Goal: Check status: Check status

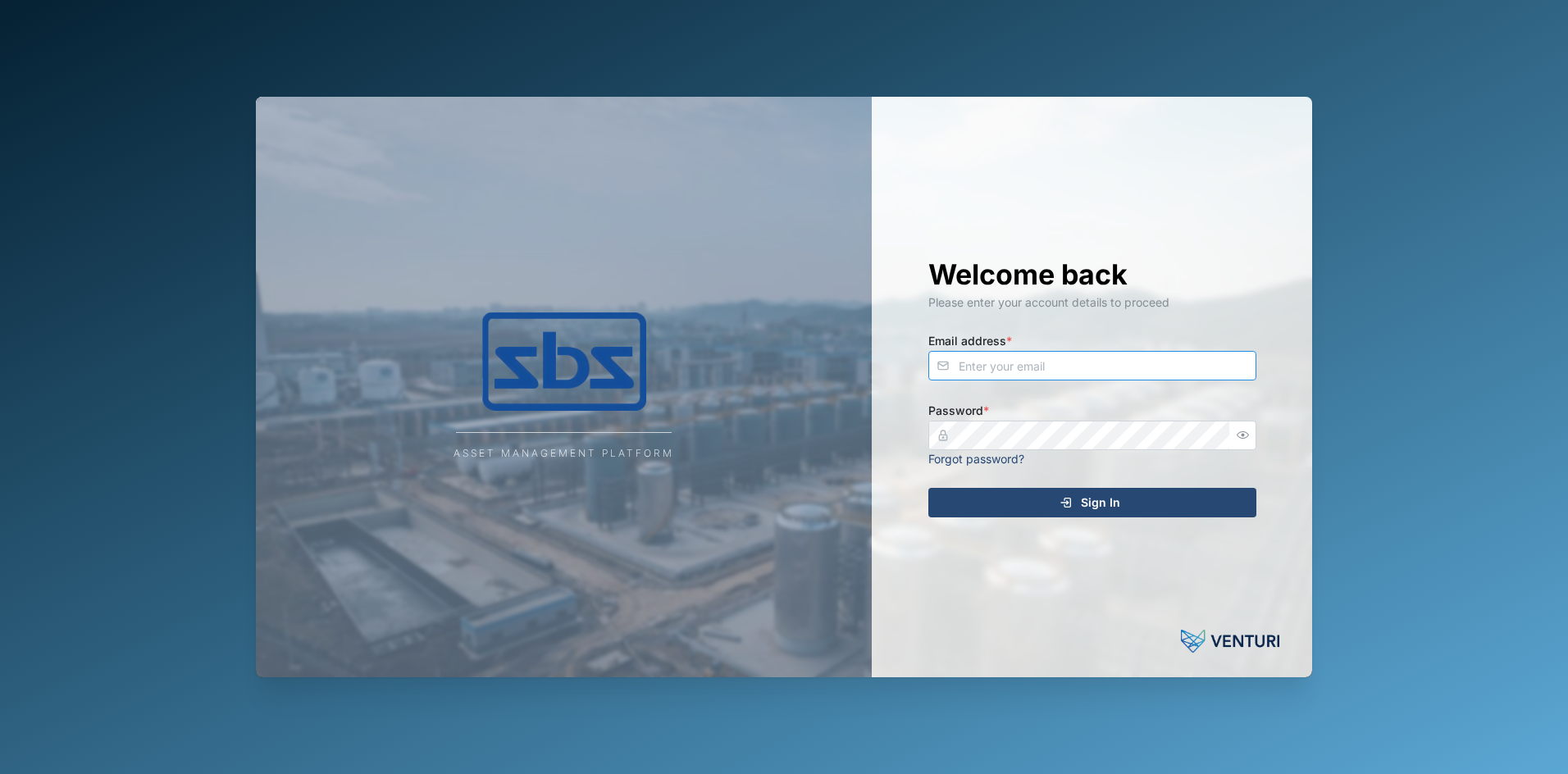
type input "[PERSON_NAME][EMAIL_ADDRESS][DOMAIN_NAME]"
click at [1096, 508] on span "Sign In" at bounding box center [1100, 502] width 39 height 28
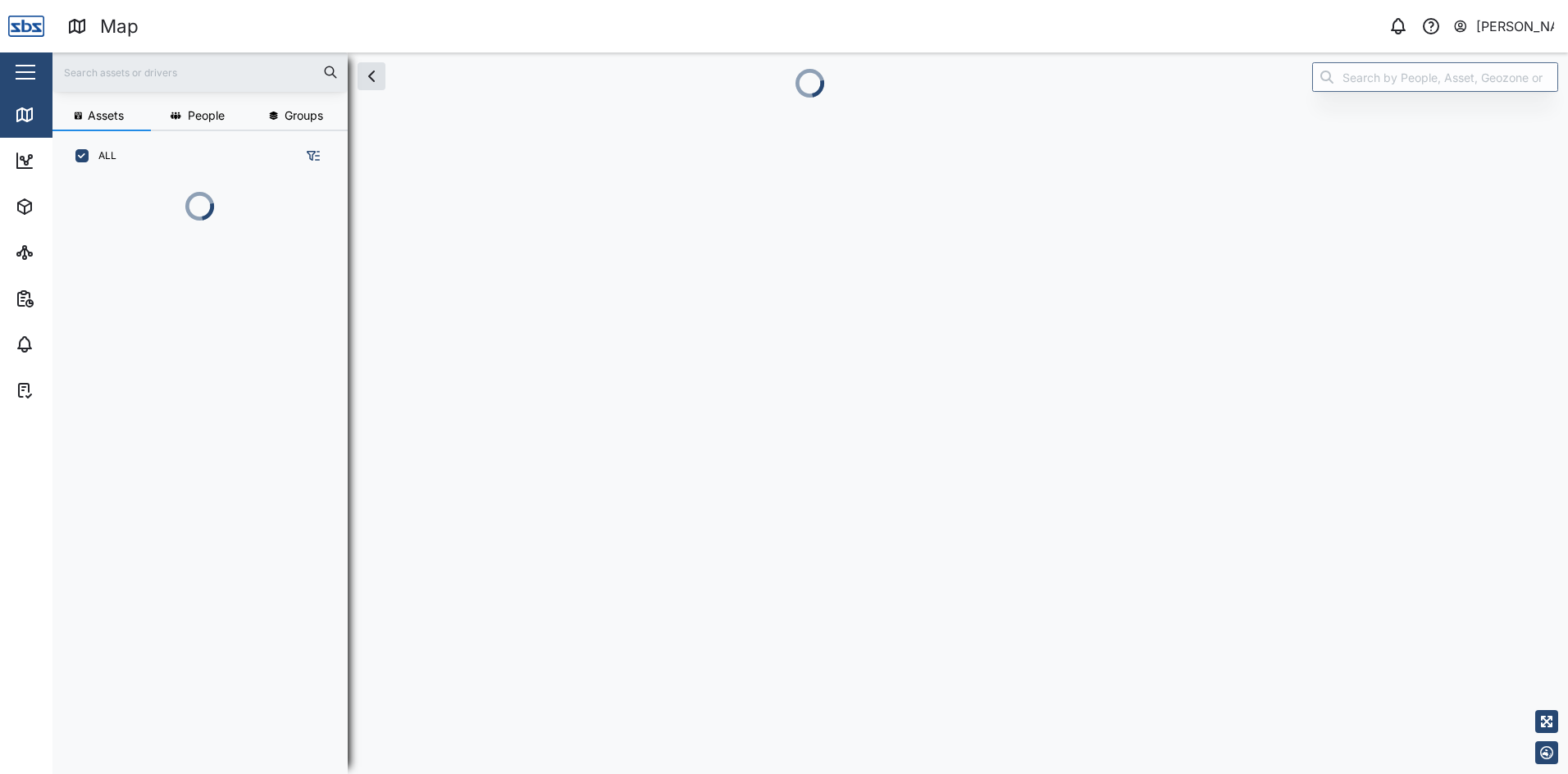
scroll to position [573, 257]
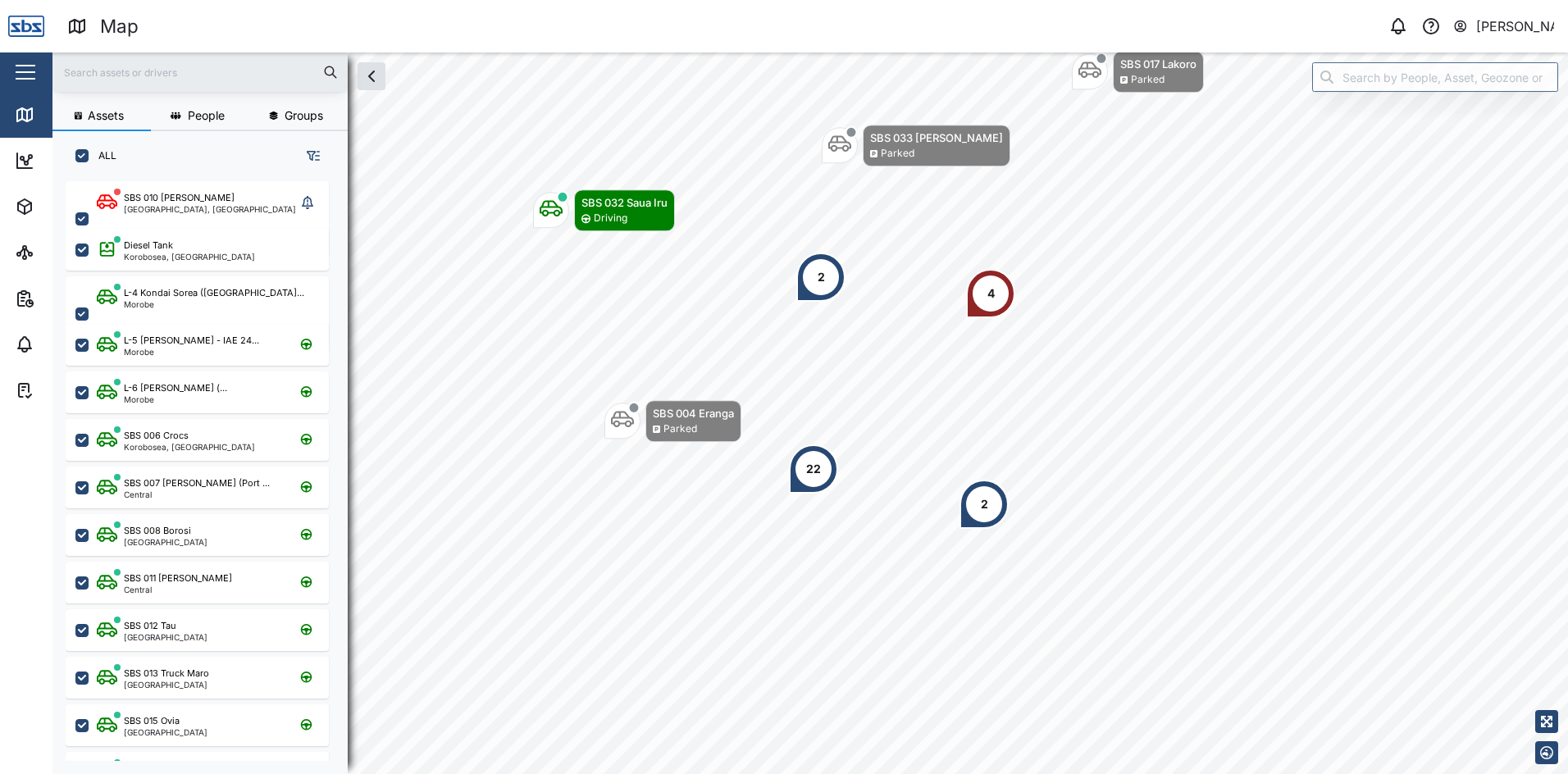
click at [985, 284] on div "4" at bounding box center [991, 294] width 49 height 49
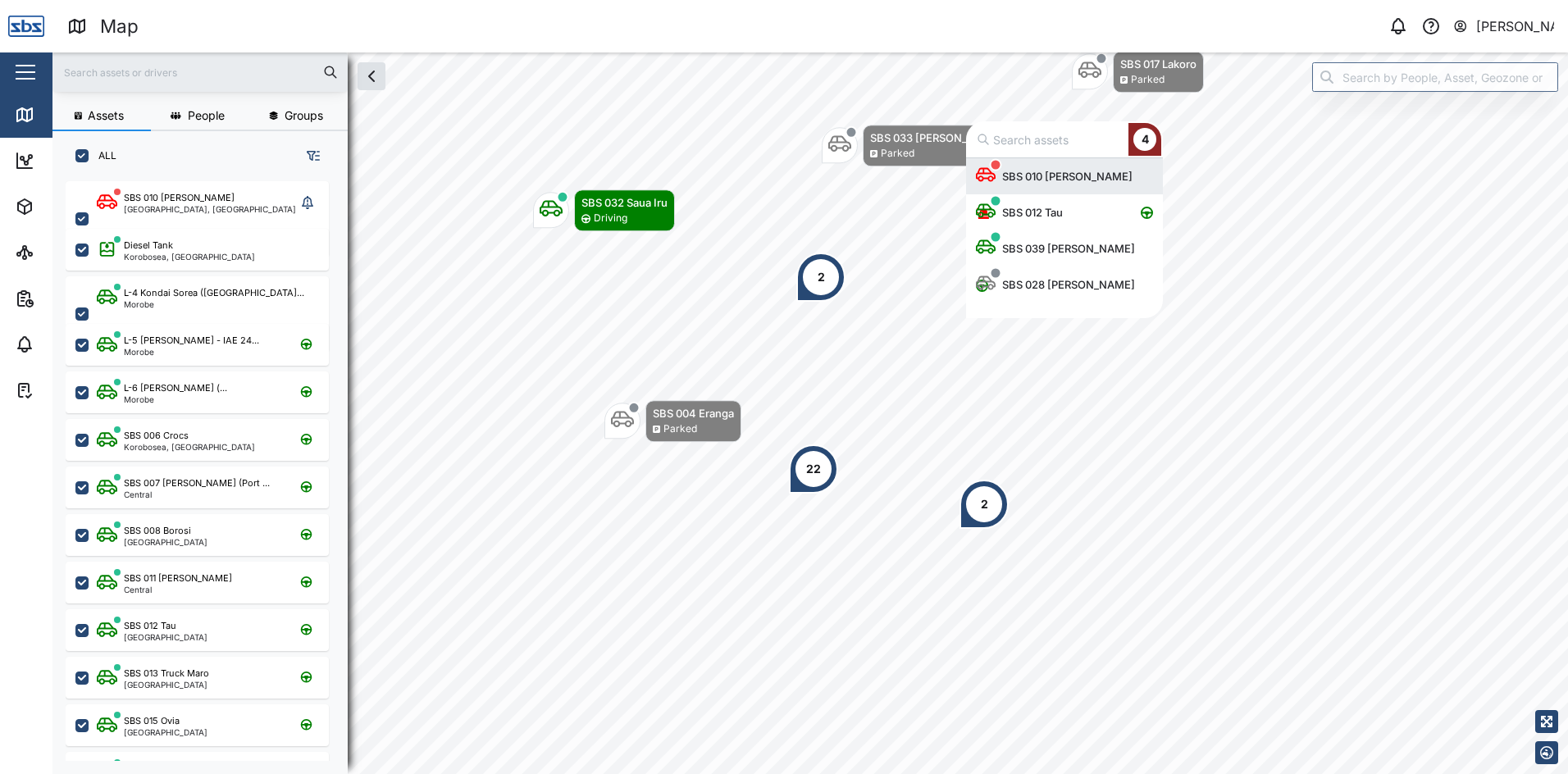
scroll to position [148, 184]
click at [1040, 178] on div "SBS 010 [PERSON_NAME]" at bounding box center [1067, 176] width 143 height 16
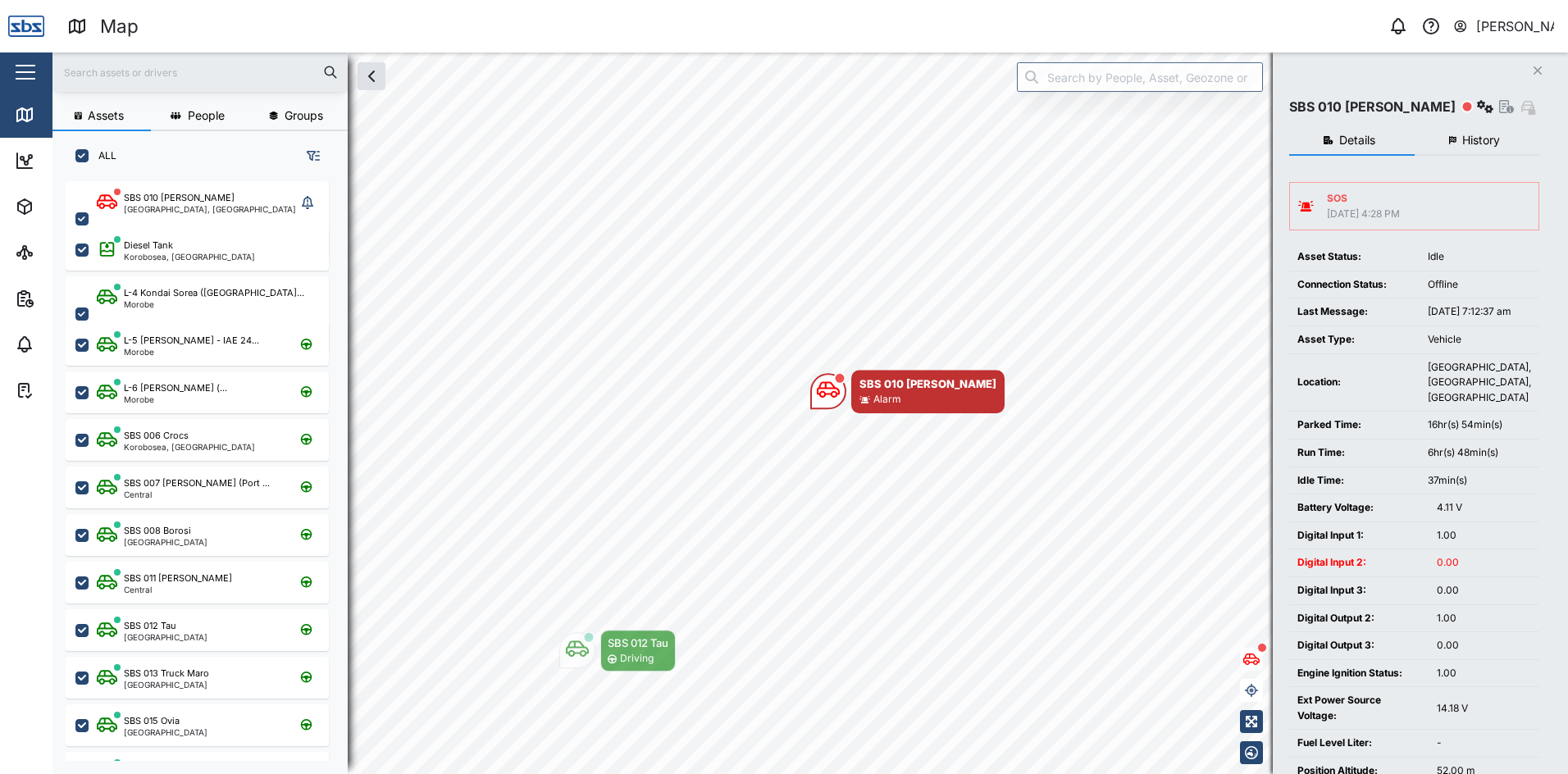
click at [1385, 209] on div "[DATE] 4:28 PM" at bounding box center [1364, 214] width 73 height 15
click at [1537, 69] on icon "button" at bounding box center [1537, 70] width 8 height 8
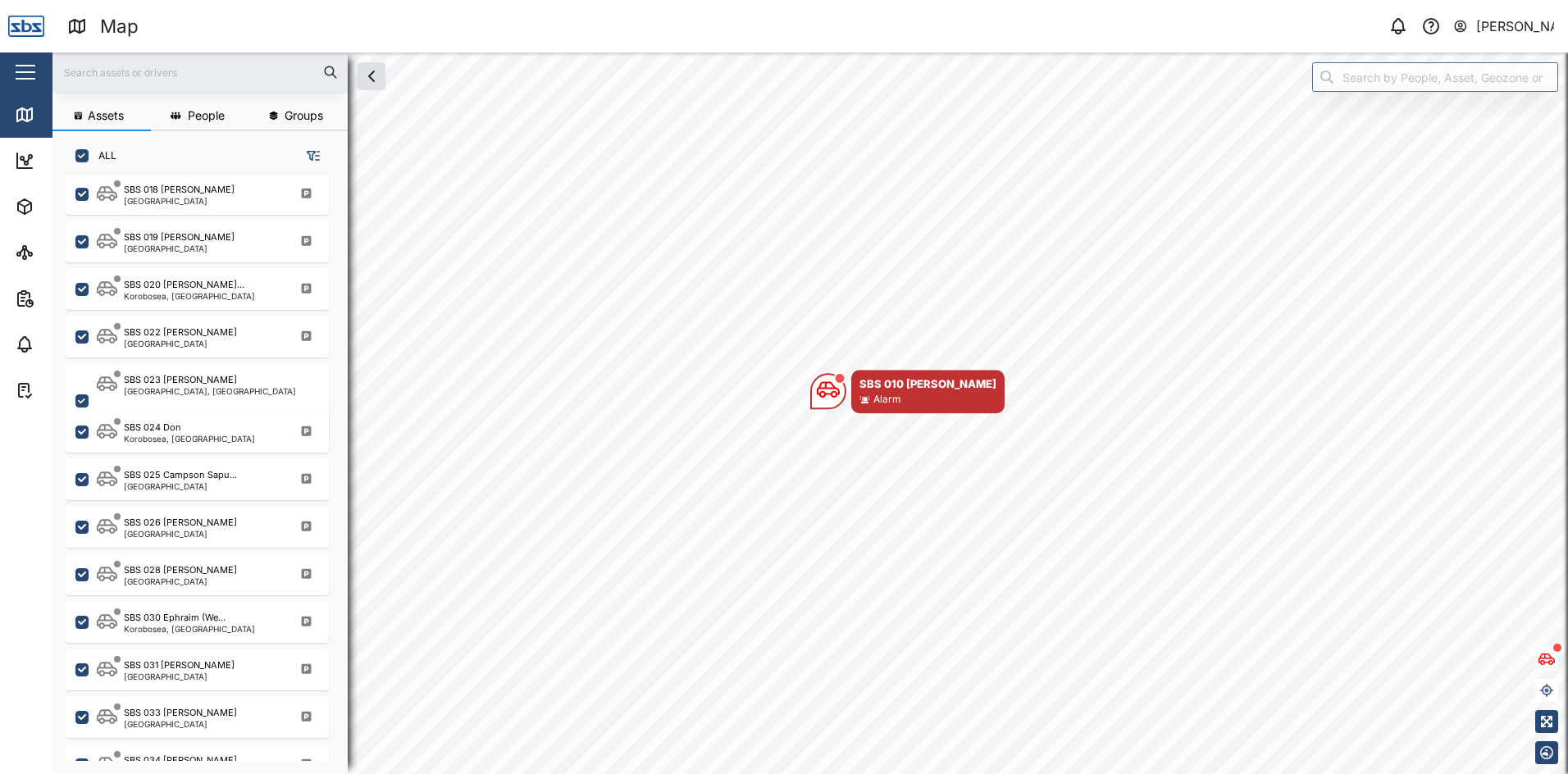
scroll to position [1603, 0]
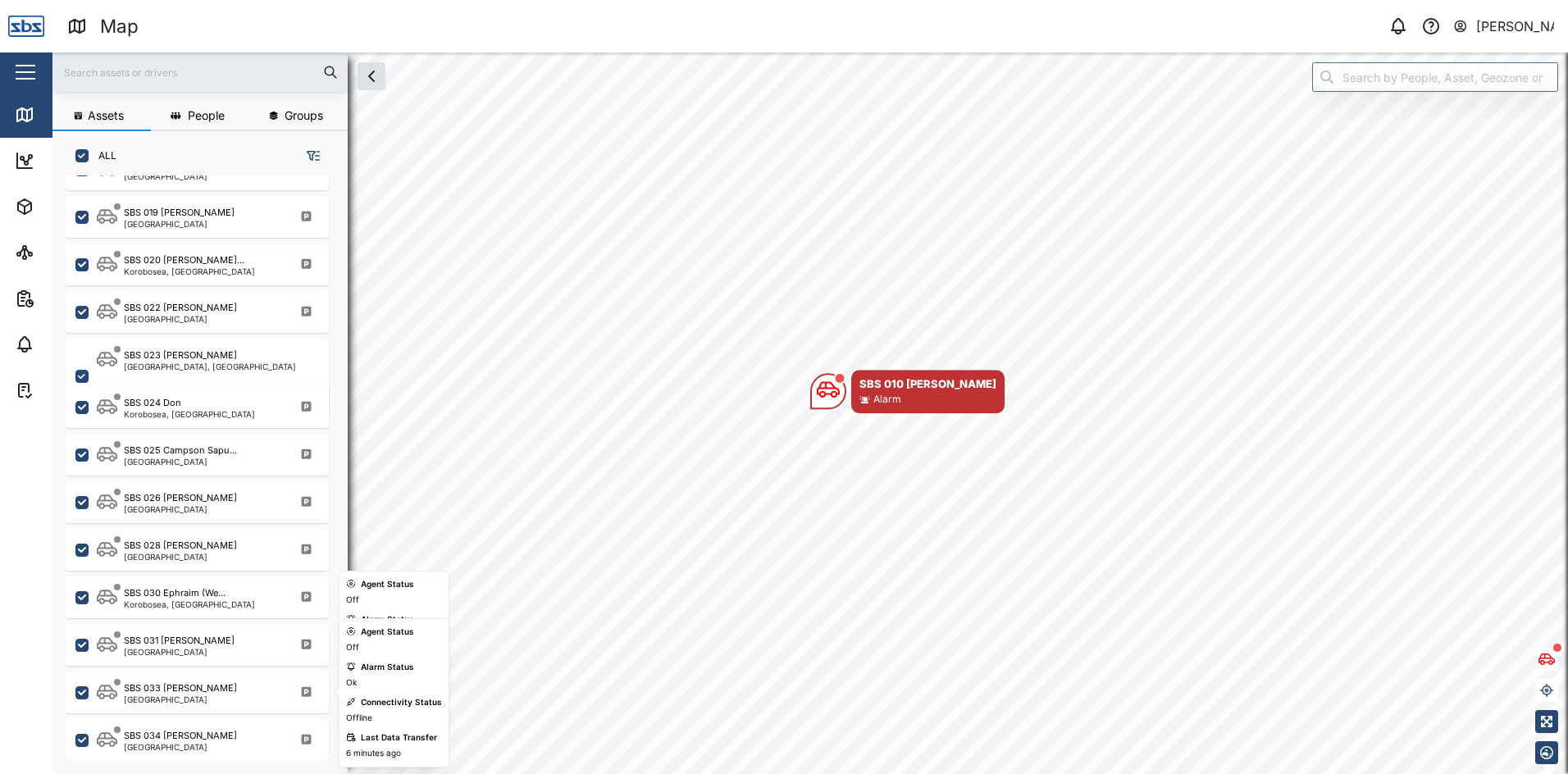
click at [207, 642] on div "SBS 031 [PERSON_NAME][GEOGRAPHIC_DATA]" at bounding box center [208, 645] width 222 height 22
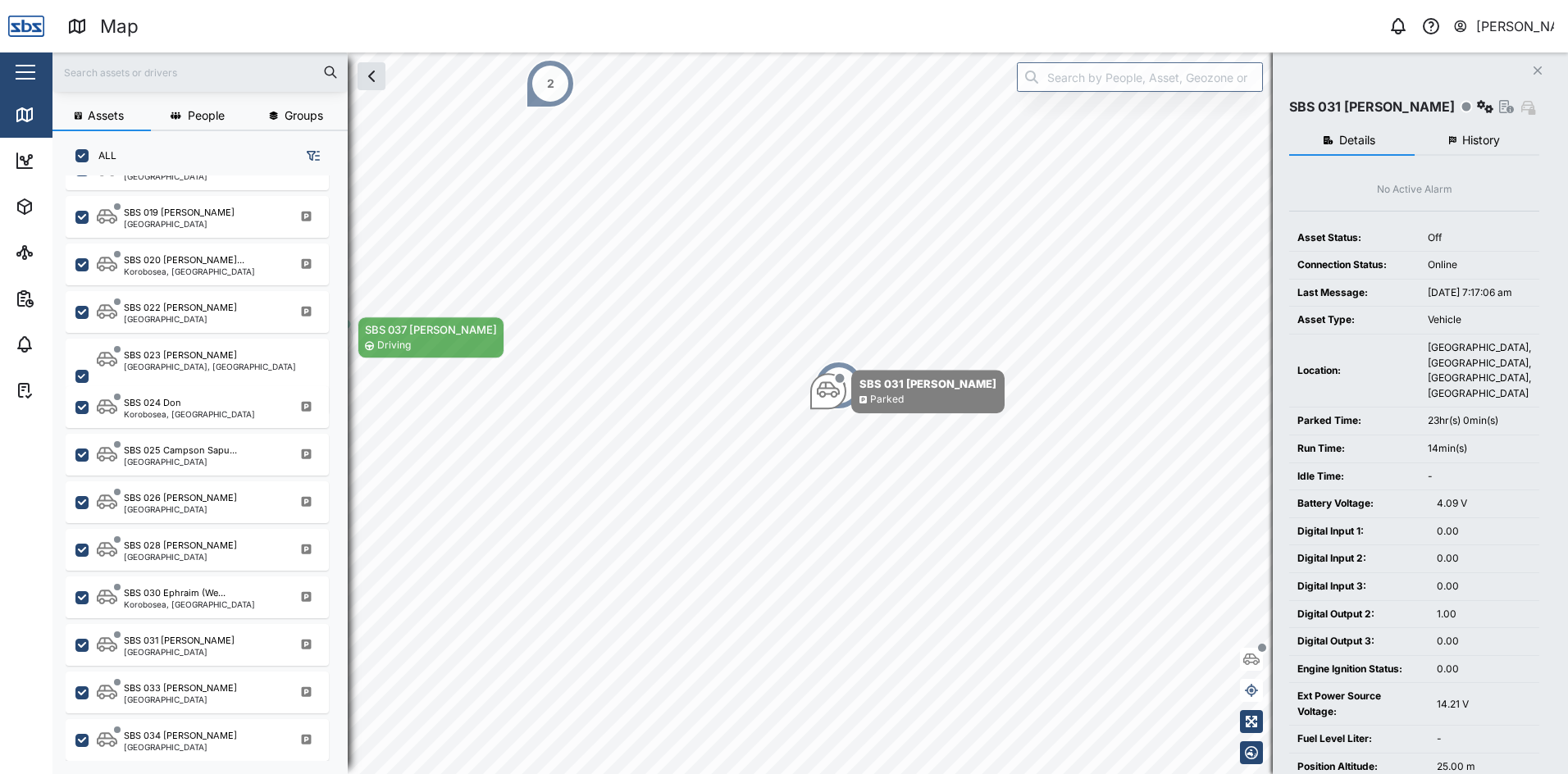
click at [1498, 144] on button "History" at bounding box center [1478, 141] width 126 height 29
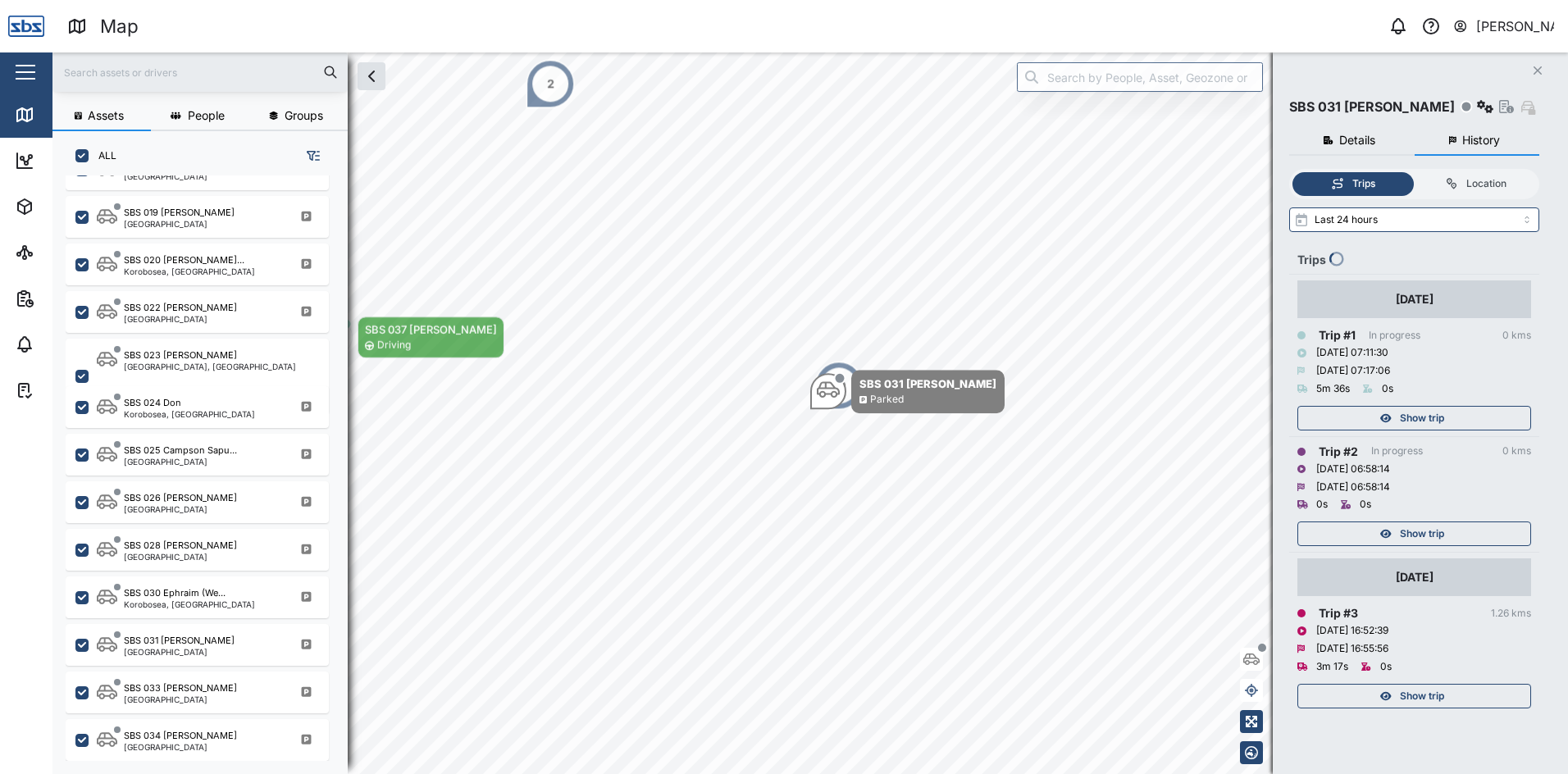
click at [1435, 416] on span "Show trip" at bounding box center [1422, 418] width 45 height 23
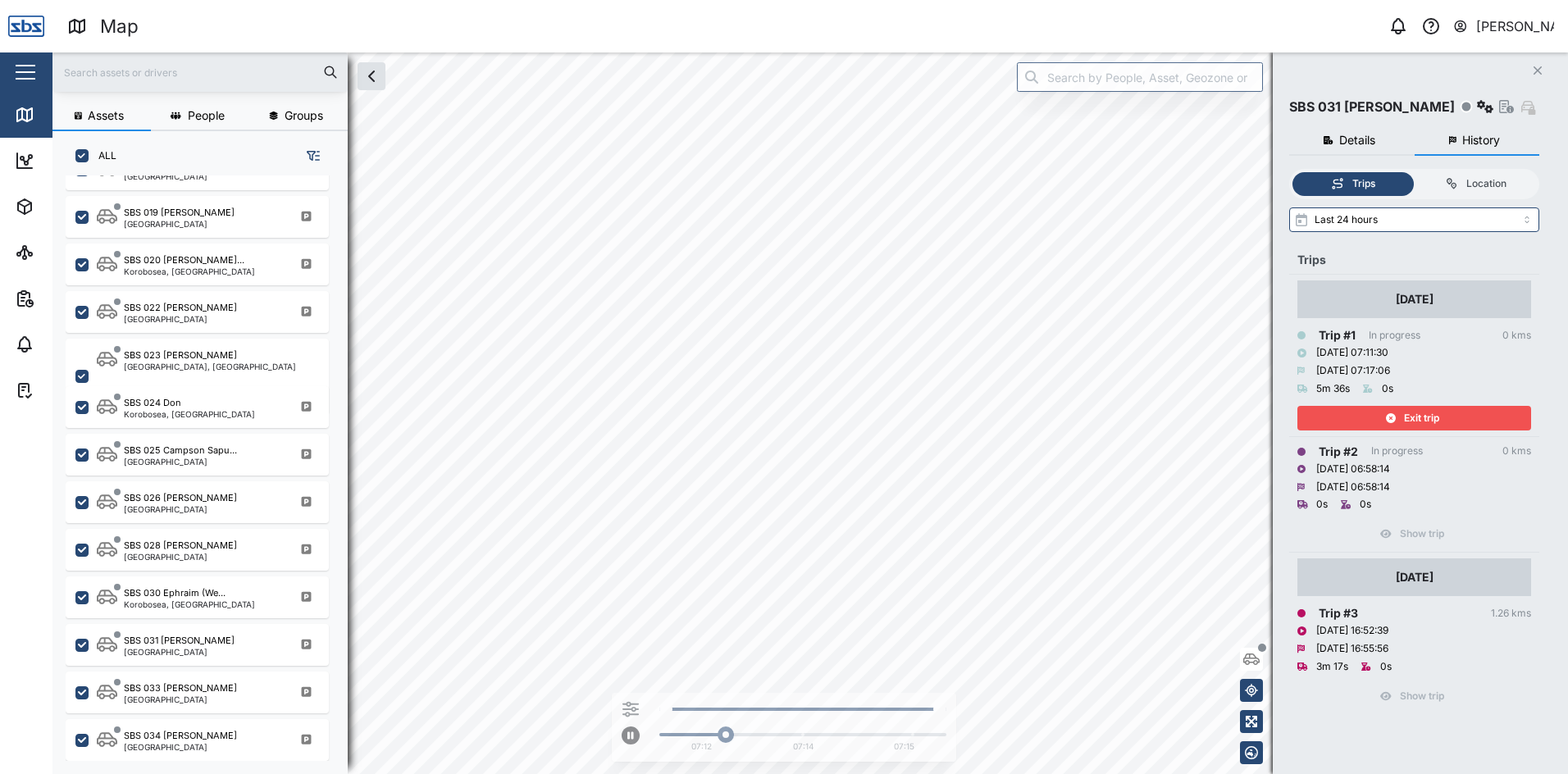
click at [1435, 416] on span "Exit trip" at bounding box center [1421, 418] width 36 height 23
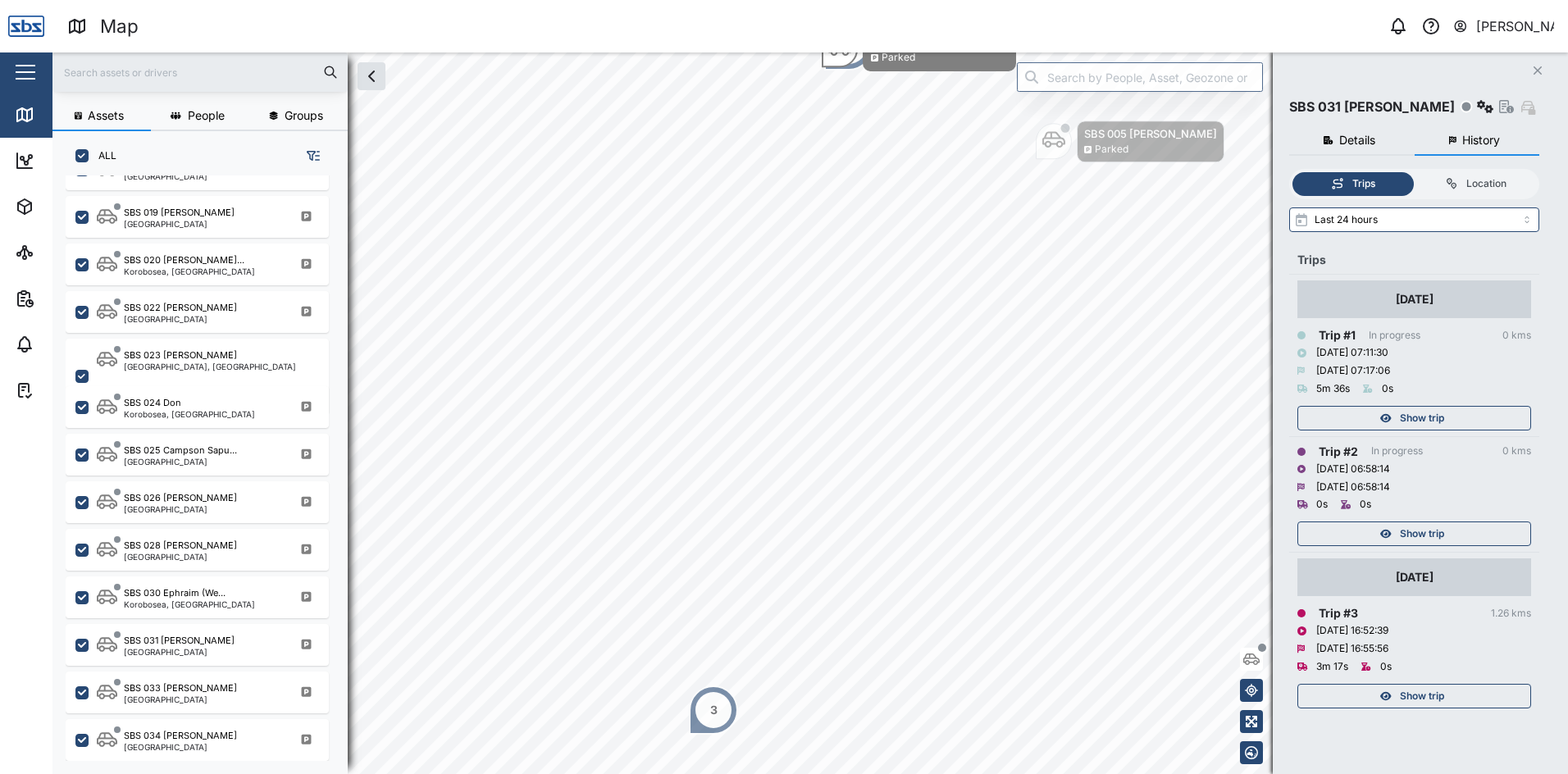
click at [1422, 694] on span "Show trip" at bounding box center [1422, 696] width 45 height 23
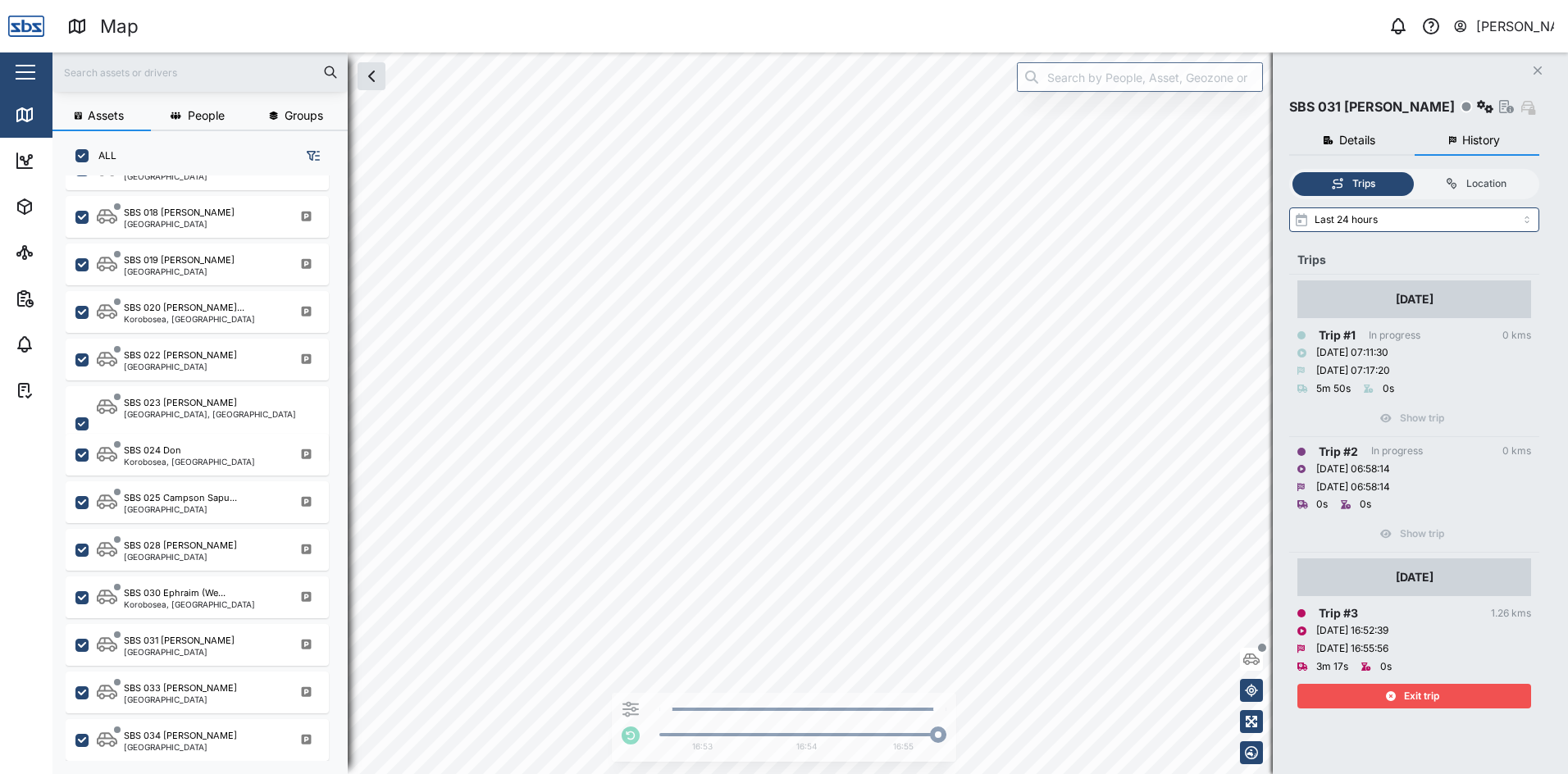
click at [1535, 67] on icon "Close" at bounding box center [1537, 70] width 10 height 13
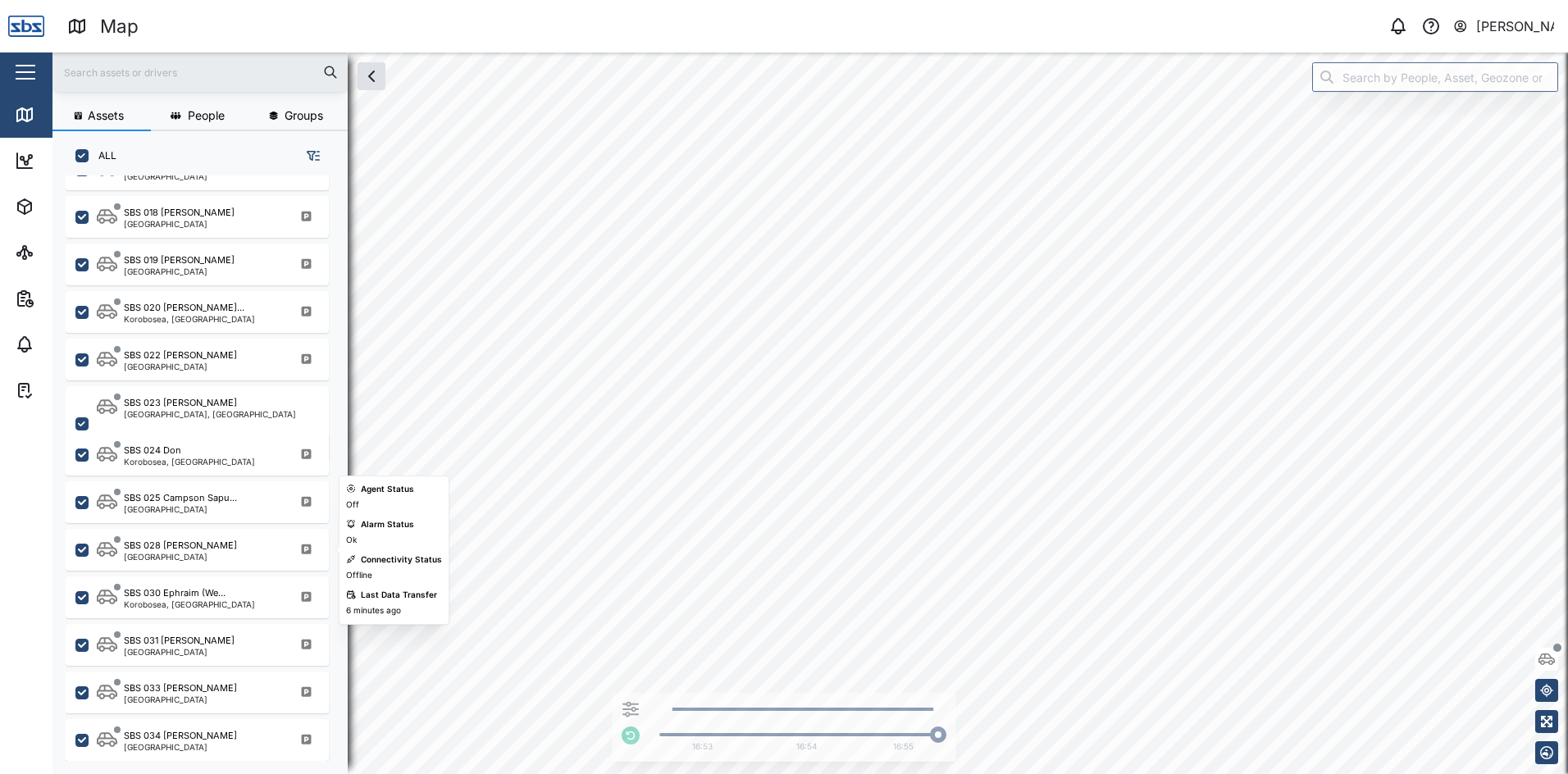
click at [148, 546] on div "SBS 028 [PERSON_NAME]" at bounding box center [181, 545] width 113 height 14
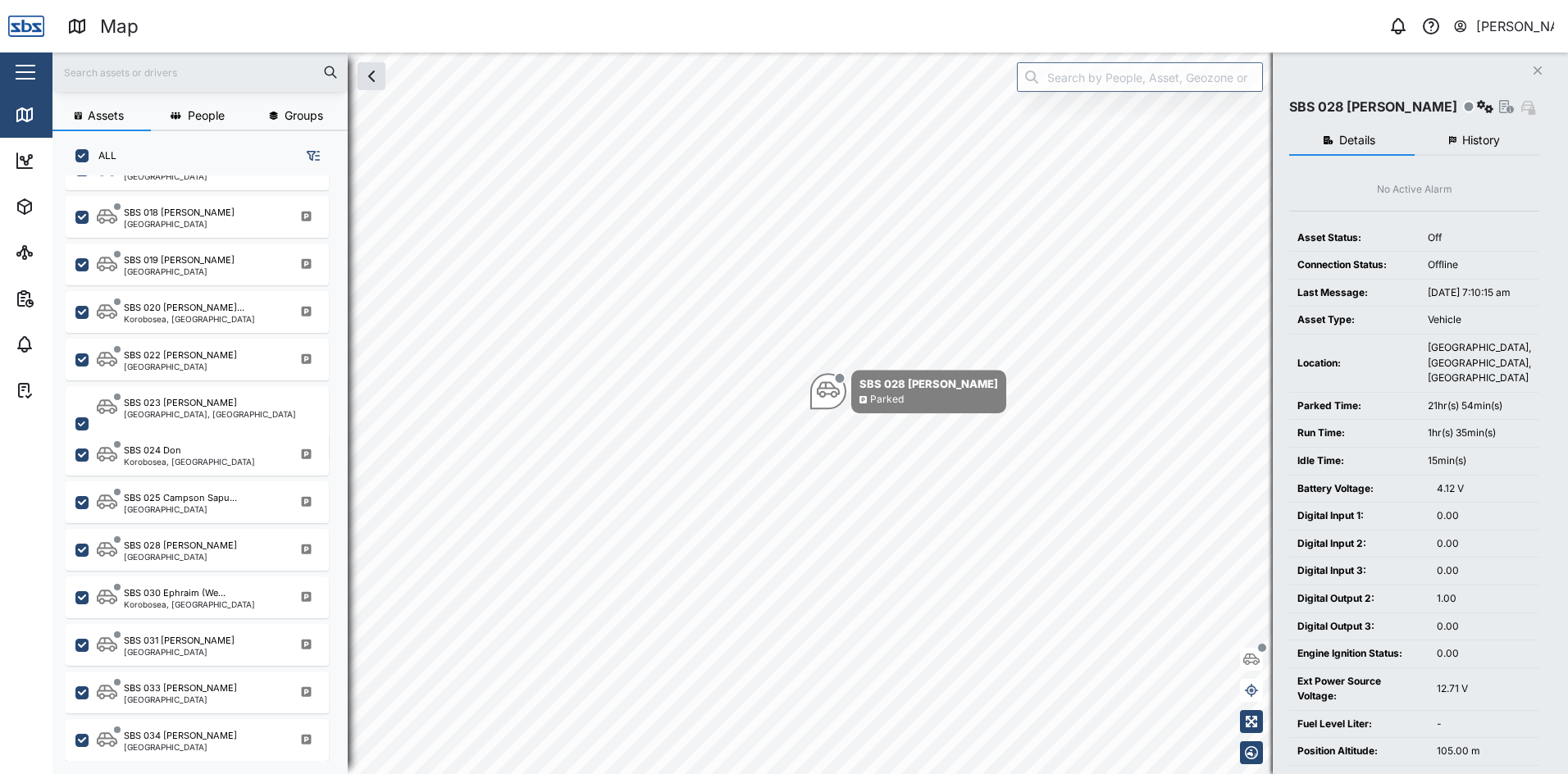
click at [1540, 67] on icon "Close" at bounding box center [1537, 70] width 10 height 13
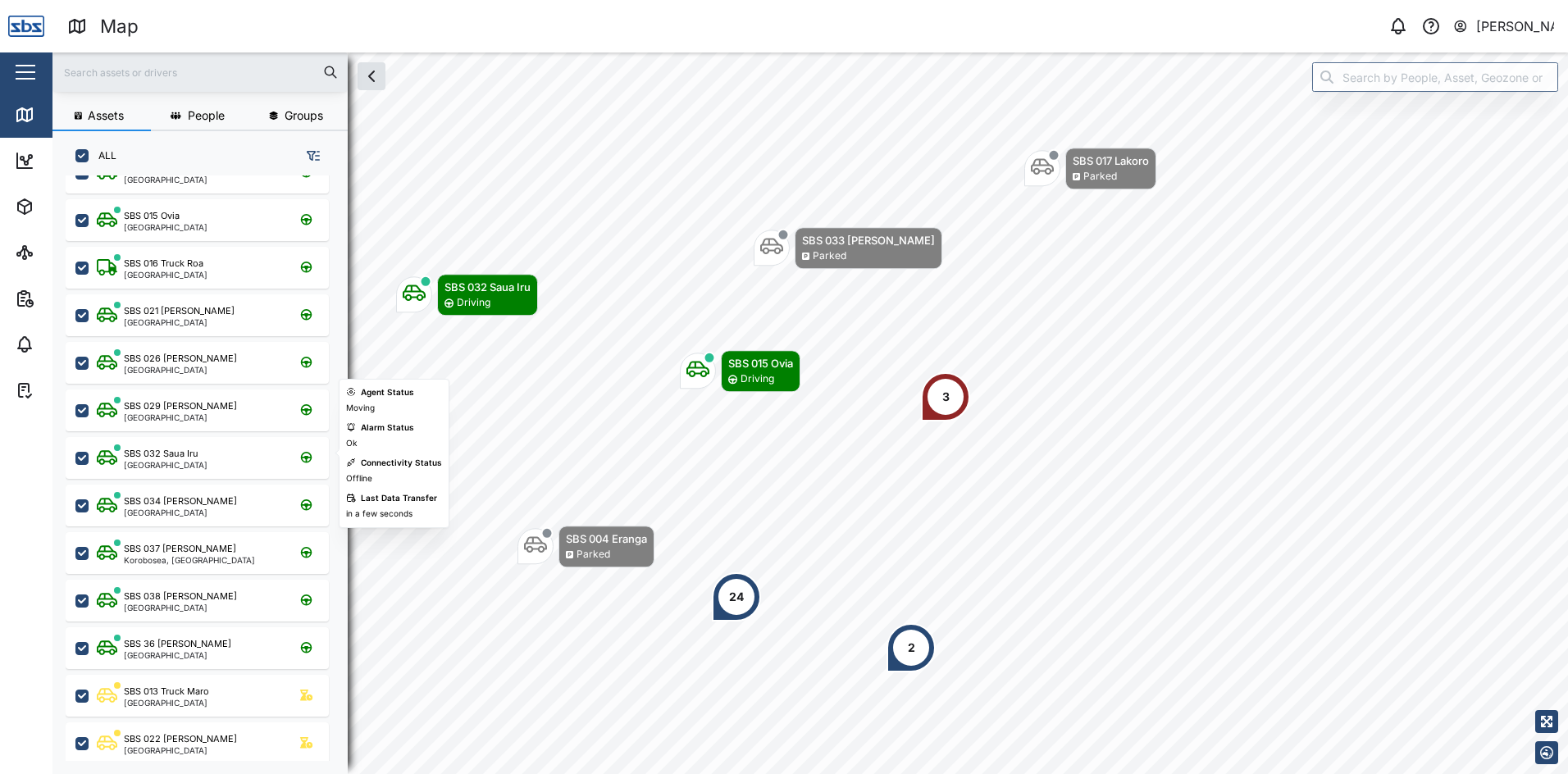
scroll to position [492, 0]
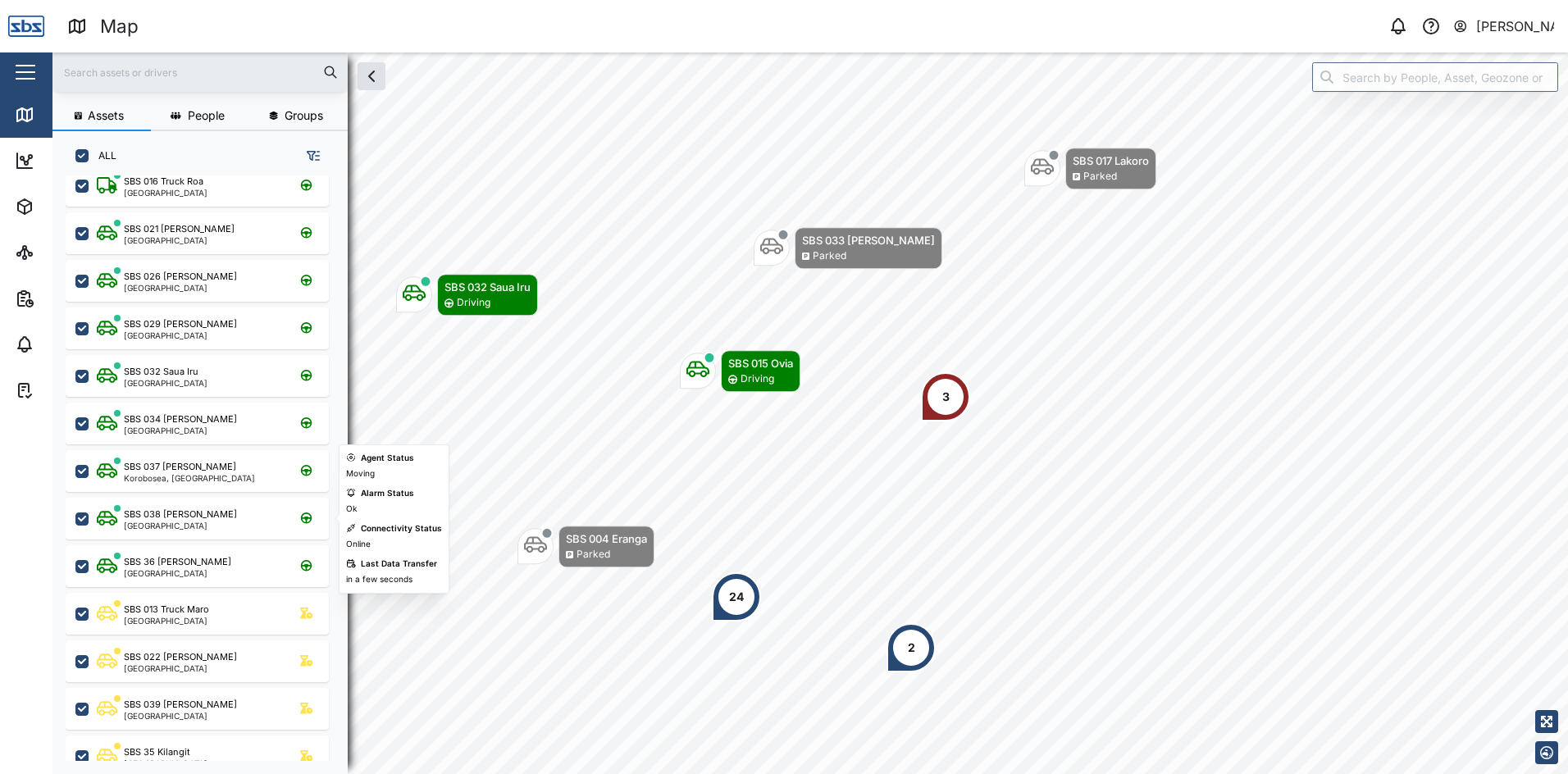
click at [218, 517] on div "SBS 038 [PERSON_NAME] [GEOGRAPHIC_DATA]" at bounding box center [208, 519] width 222 height 22
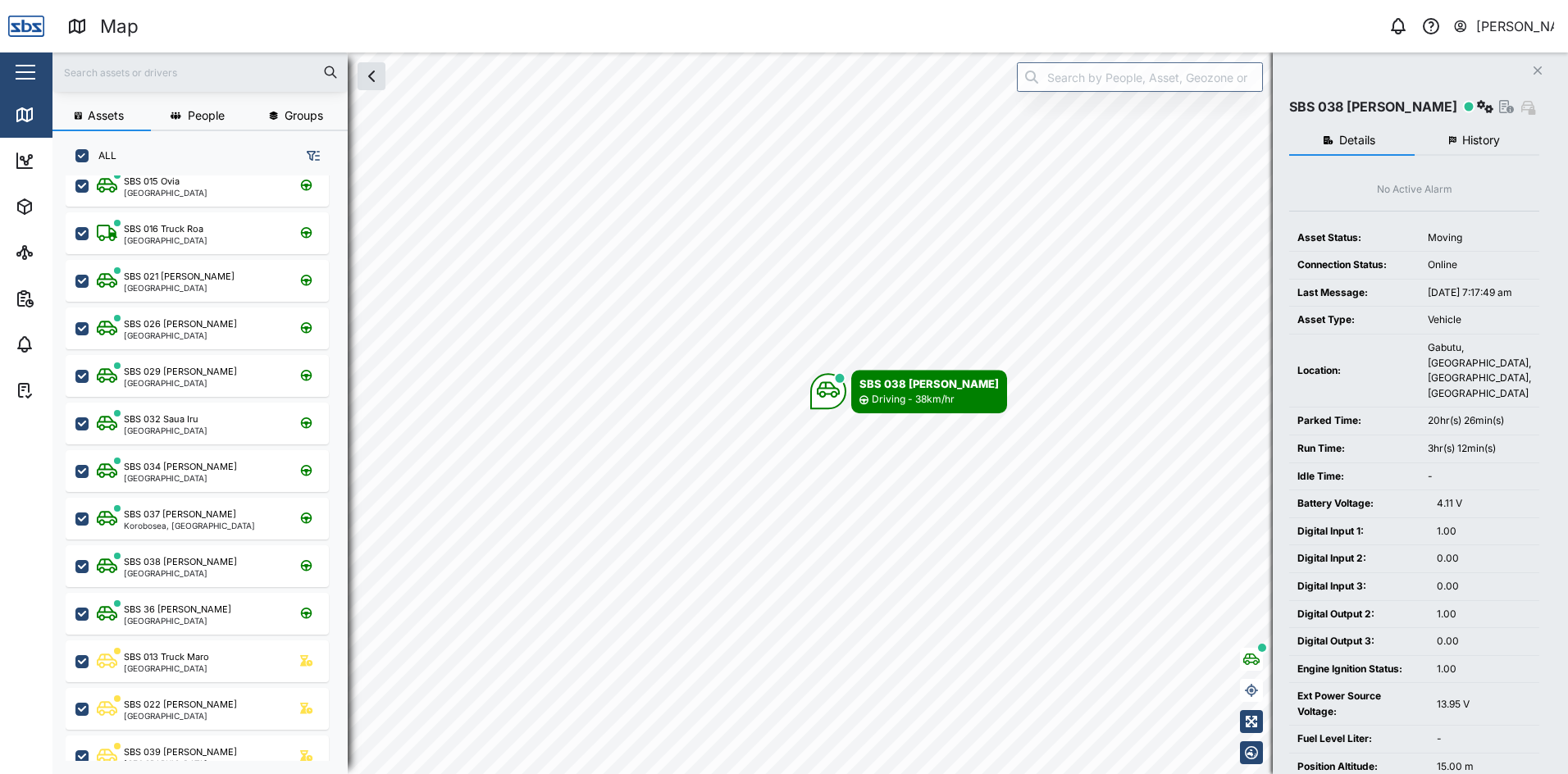
click at [1475, 144] on span "History" at bounding box center [1480, 140] width 37 height 12
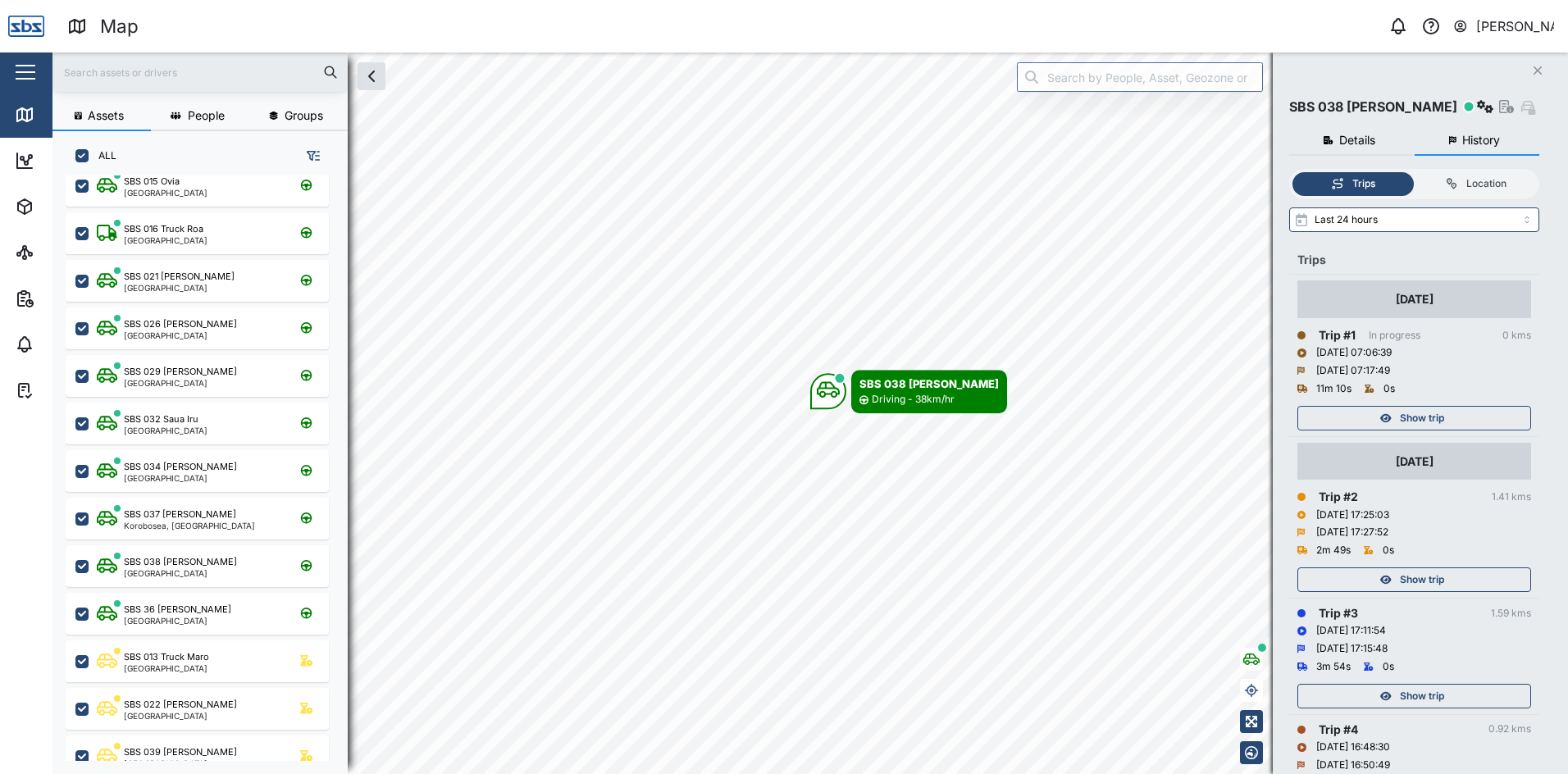
click at [1402, 418] on span "Show trip" at bounding box center [1422, 418] width 45 height 23
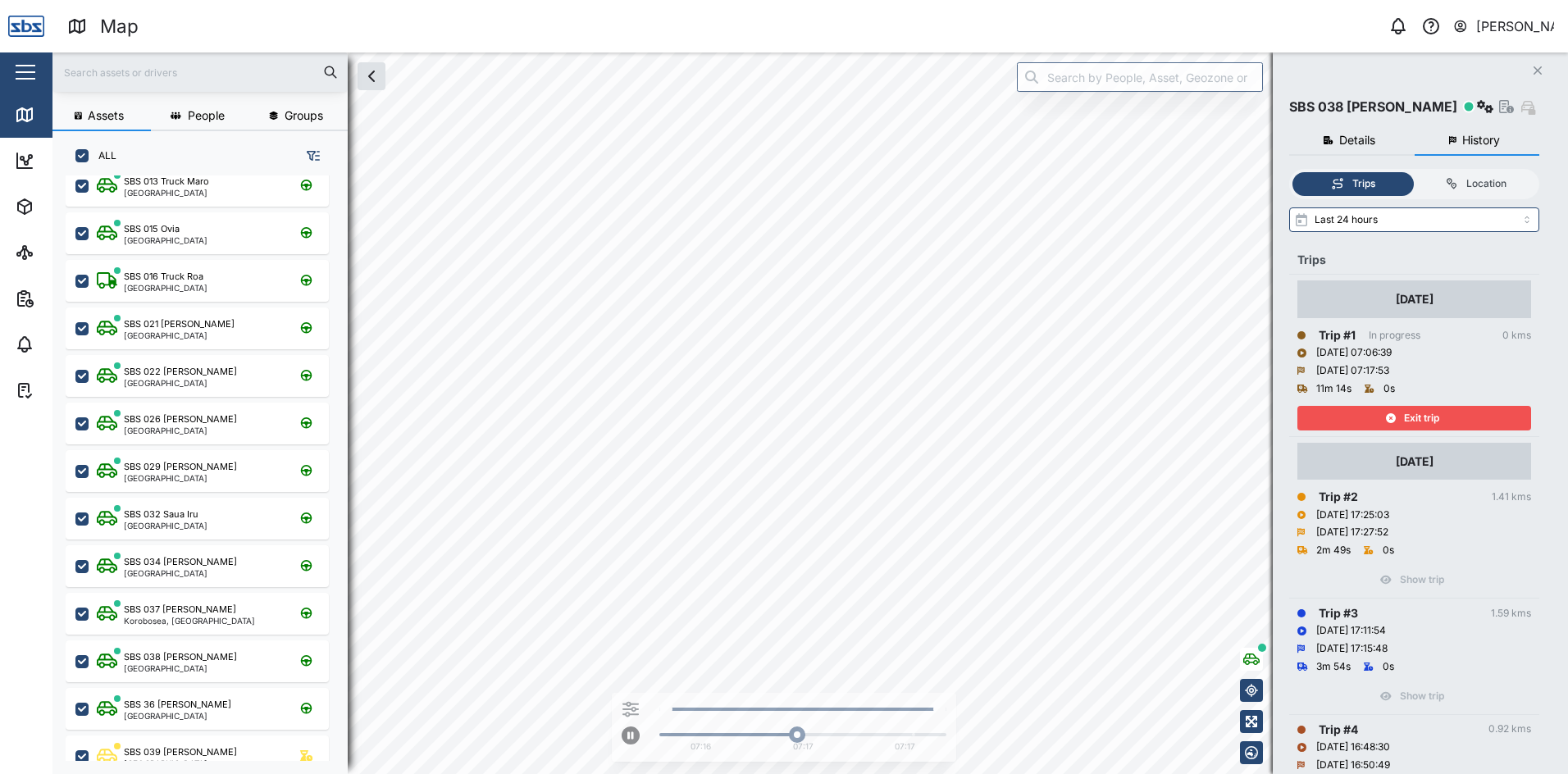
click at [1402, 418] on div "Exit trip" at bounding box center [1412, 418] width 213 height 23
